Goal: Check status: Check status

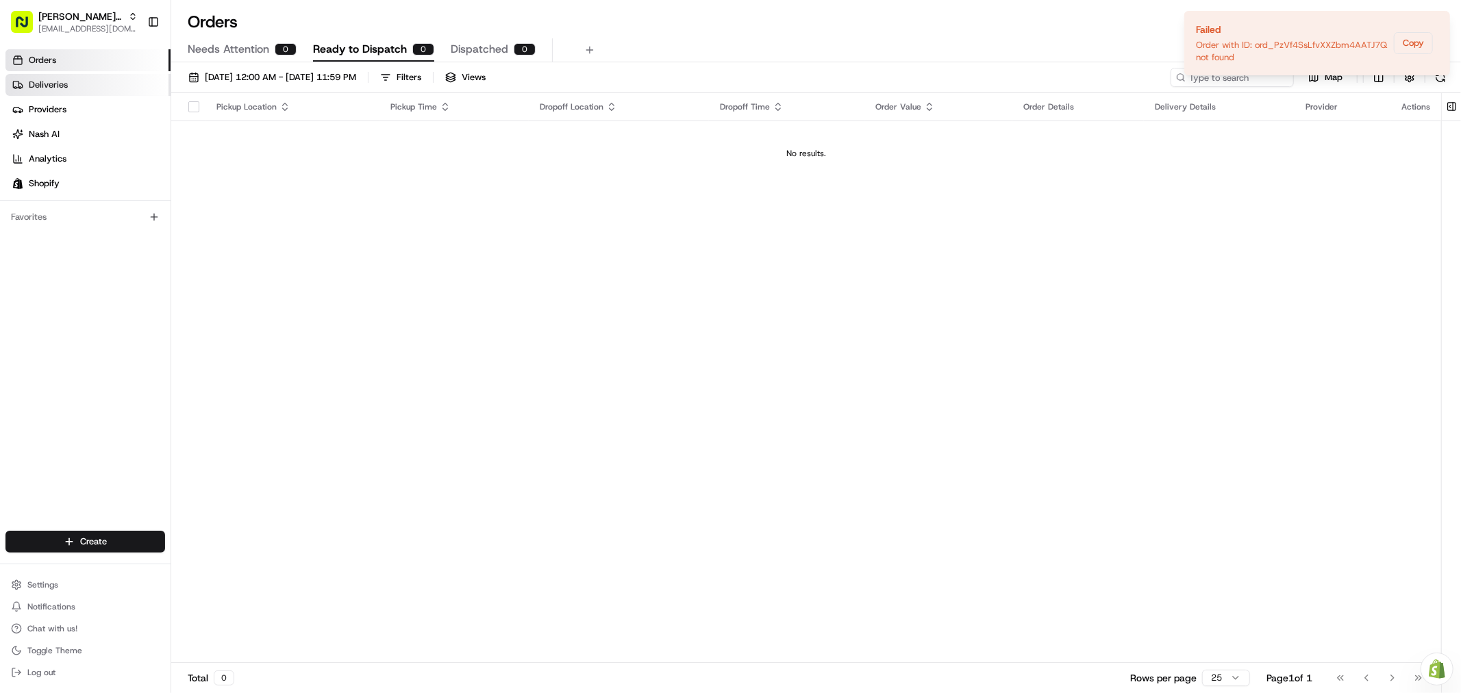
click at [96, 90] on link "Deliveries" at bounding box center [87, 85] width 165 height 22
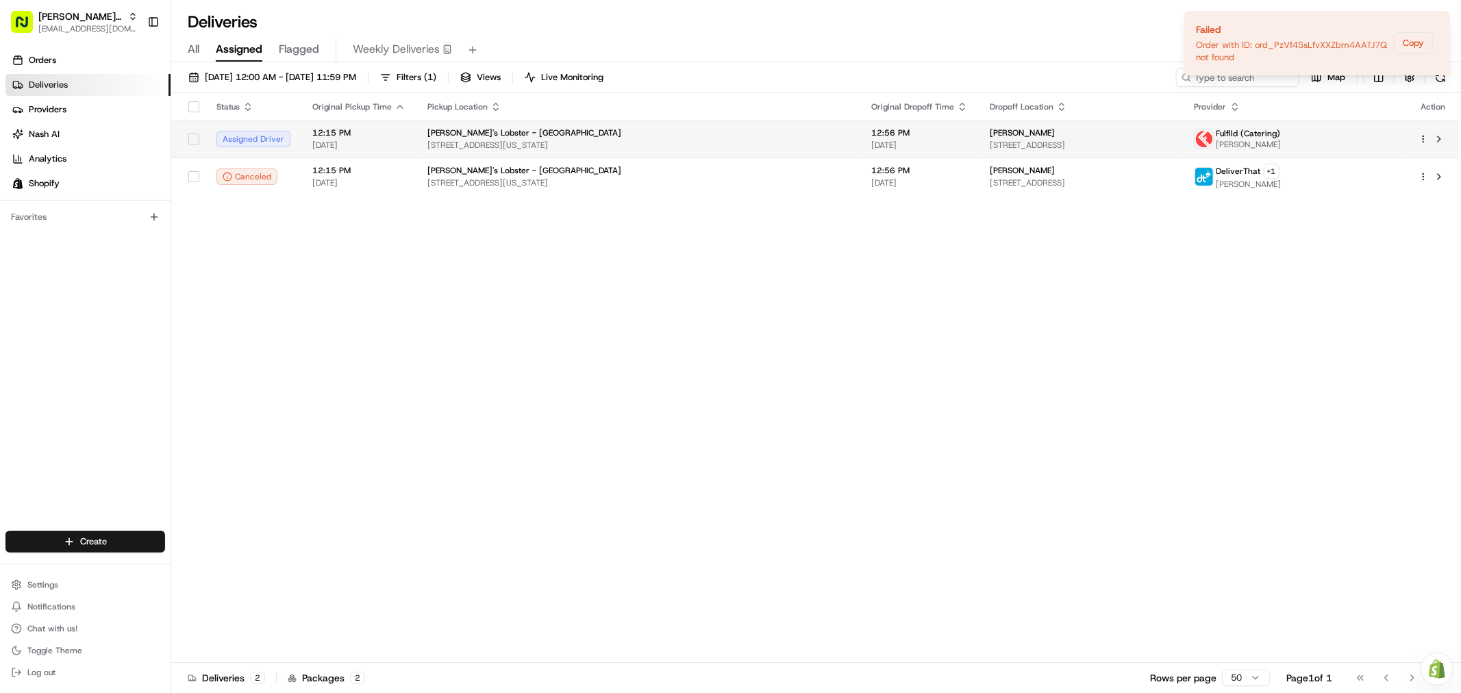
click at [871, 145] on span "[DATE]" at bounding box center [919, 145] width 97 height 11
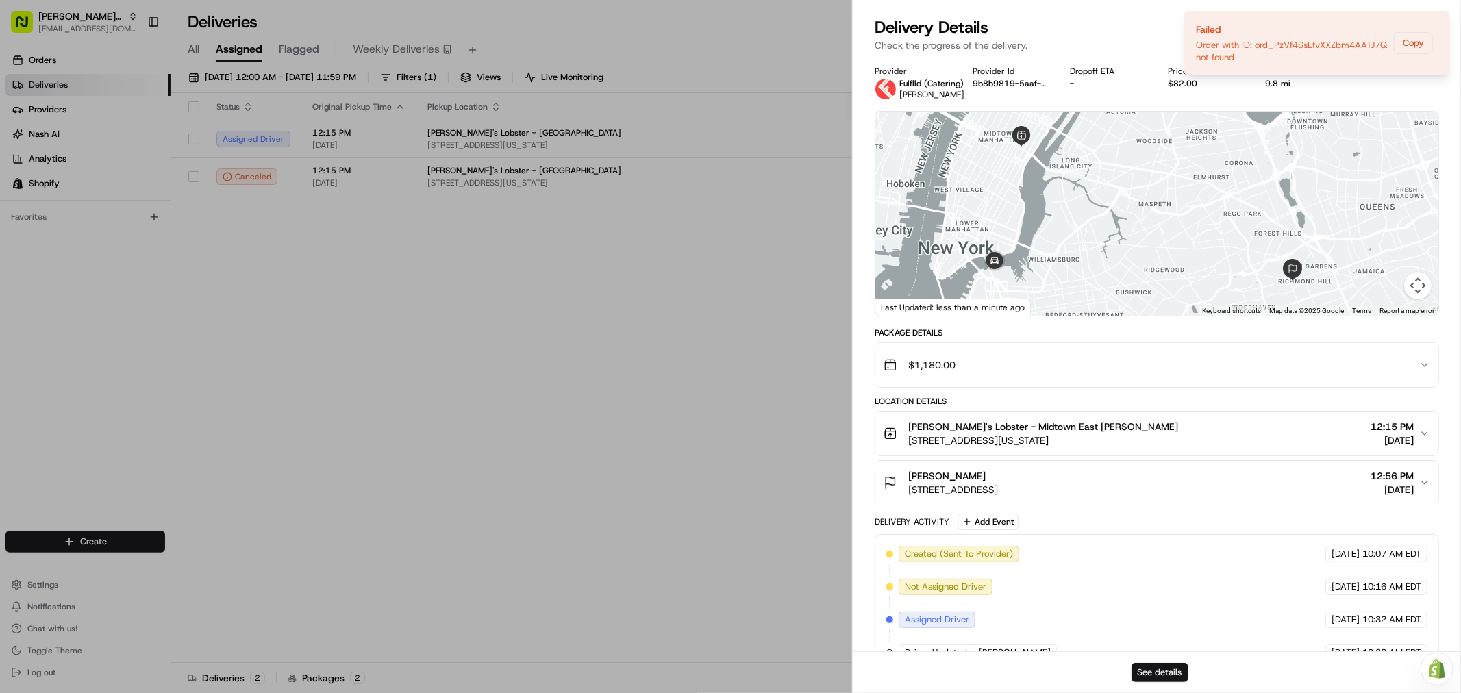
click at [1173, 668] on button "See details" at bounding box center [1160, 672] width 57 height 19
